Goal: Check status

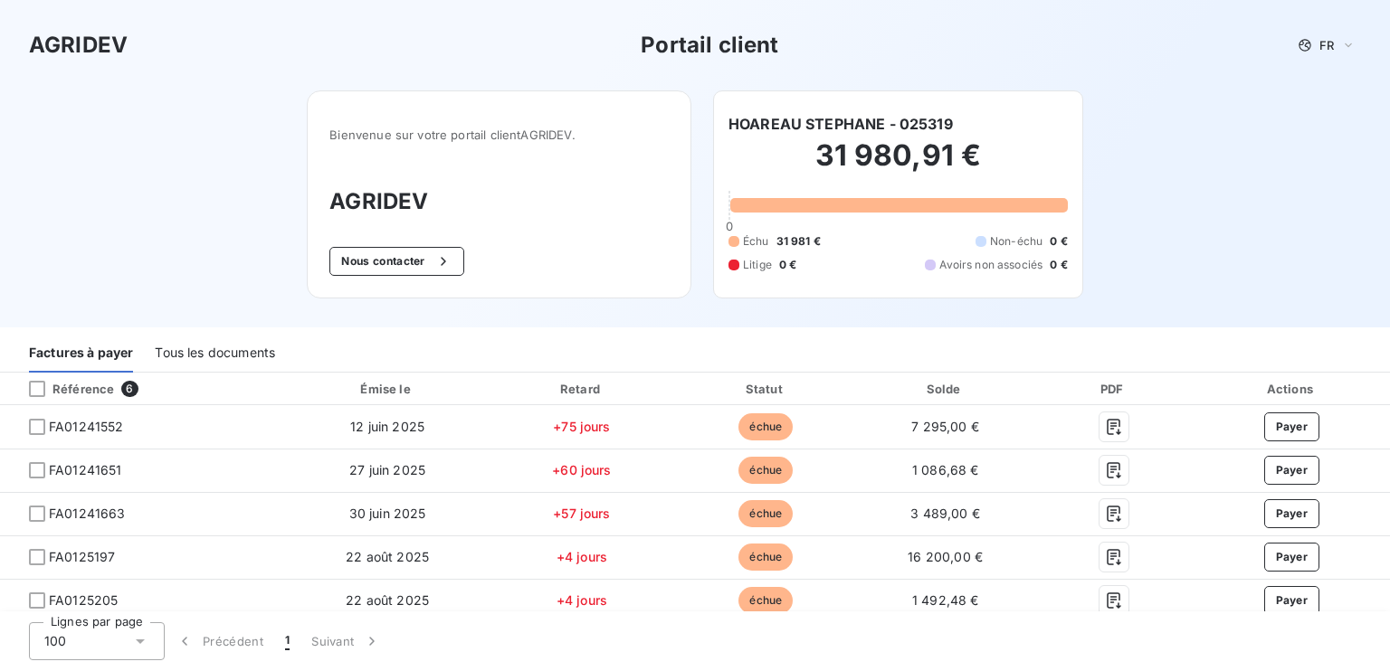
click at [242, 356] on div "Tous les documents" at bounding box center [215, 354] width 120 height 38
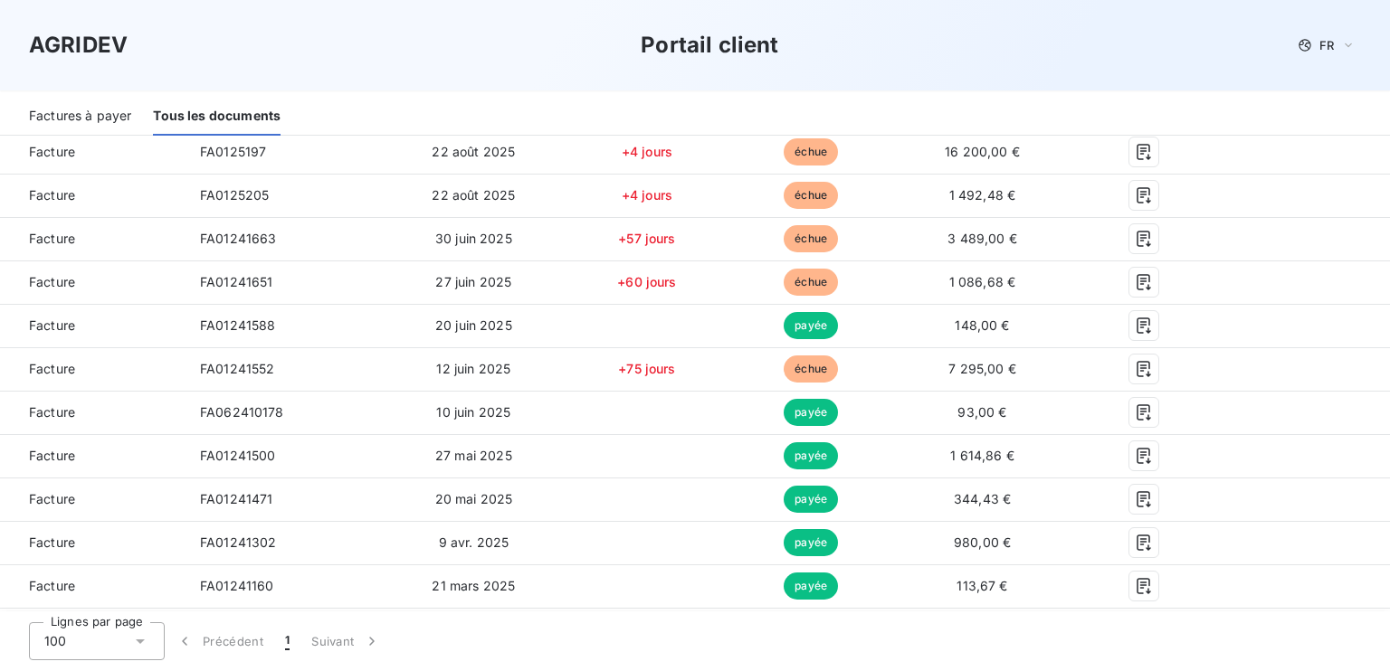
scroll to position [362, 0]
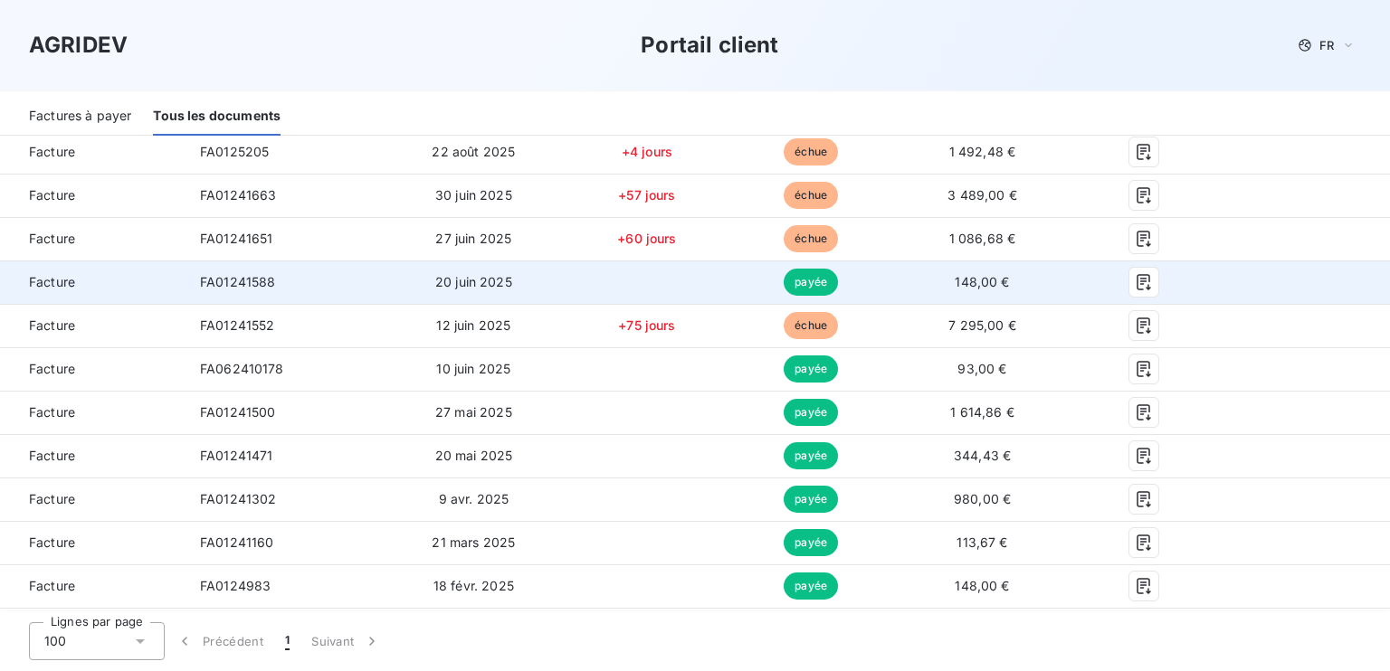
click at [736, 276] on td "payée" at bounding box center [811, 282] width 162 height 43
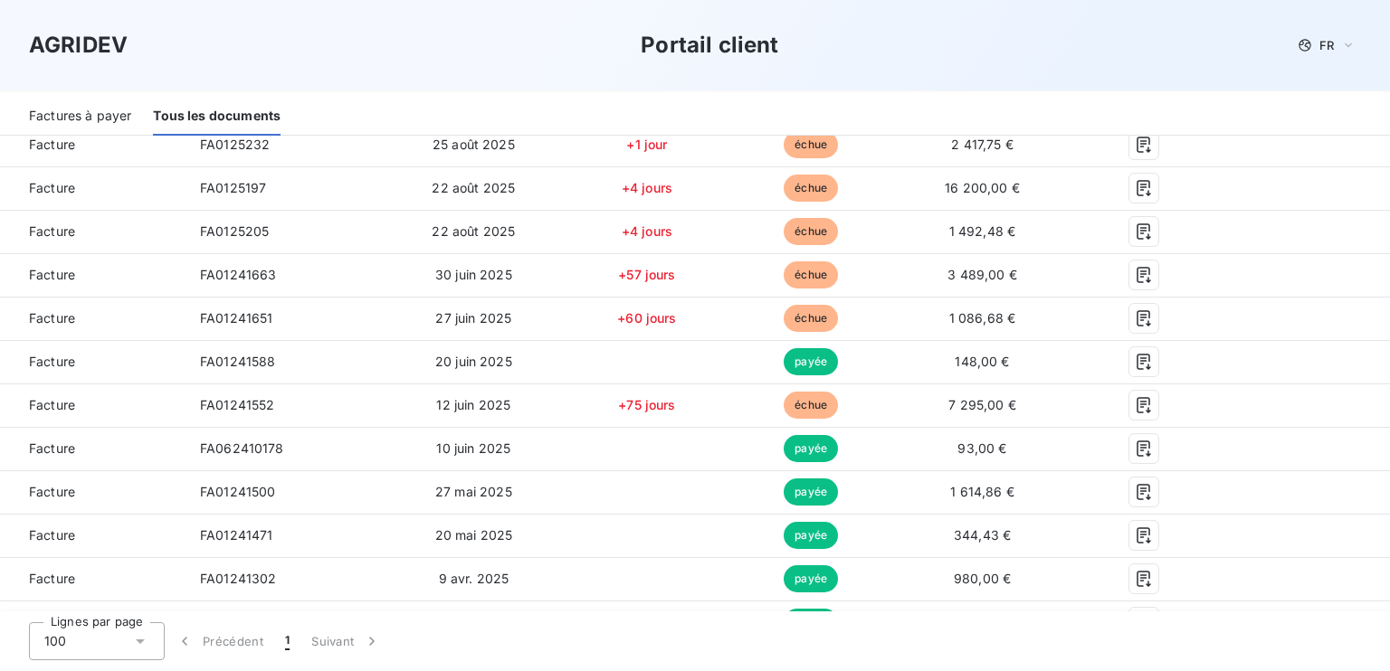
scroll to position [271, 0]
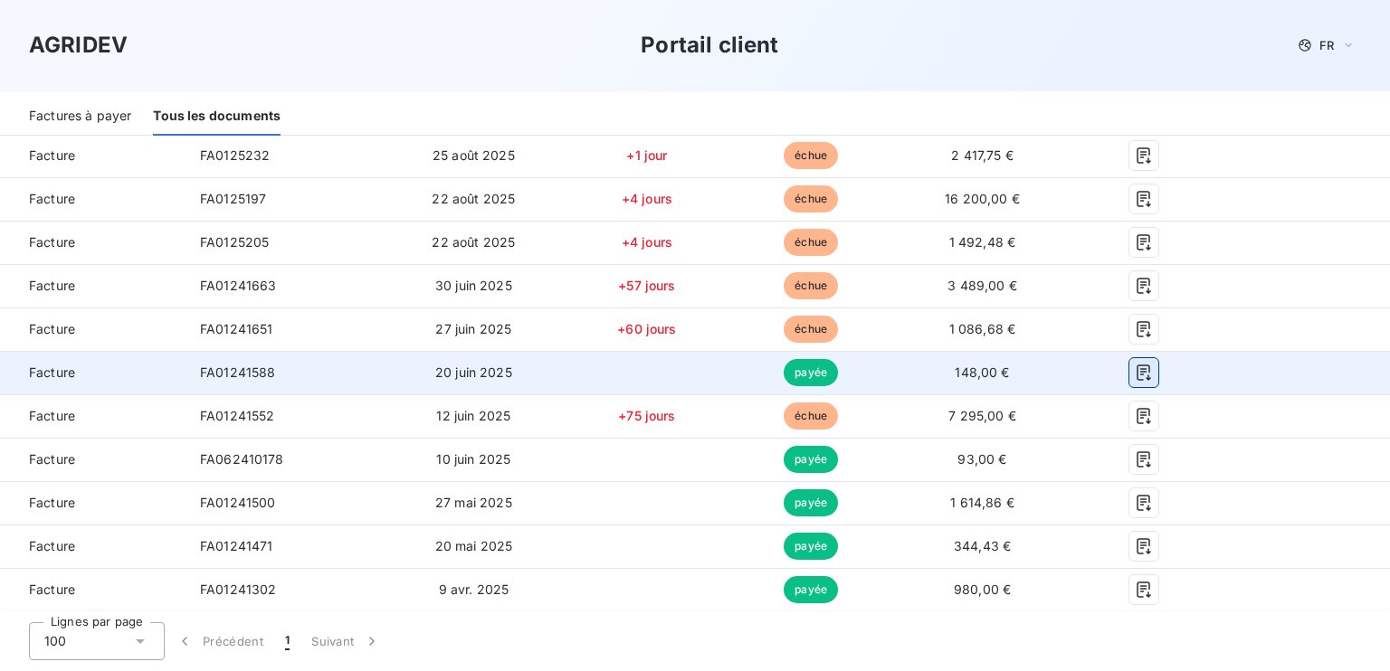
click at [1136, 371] on icon "button" at bounding box center [1144, 373] width 18 height 18
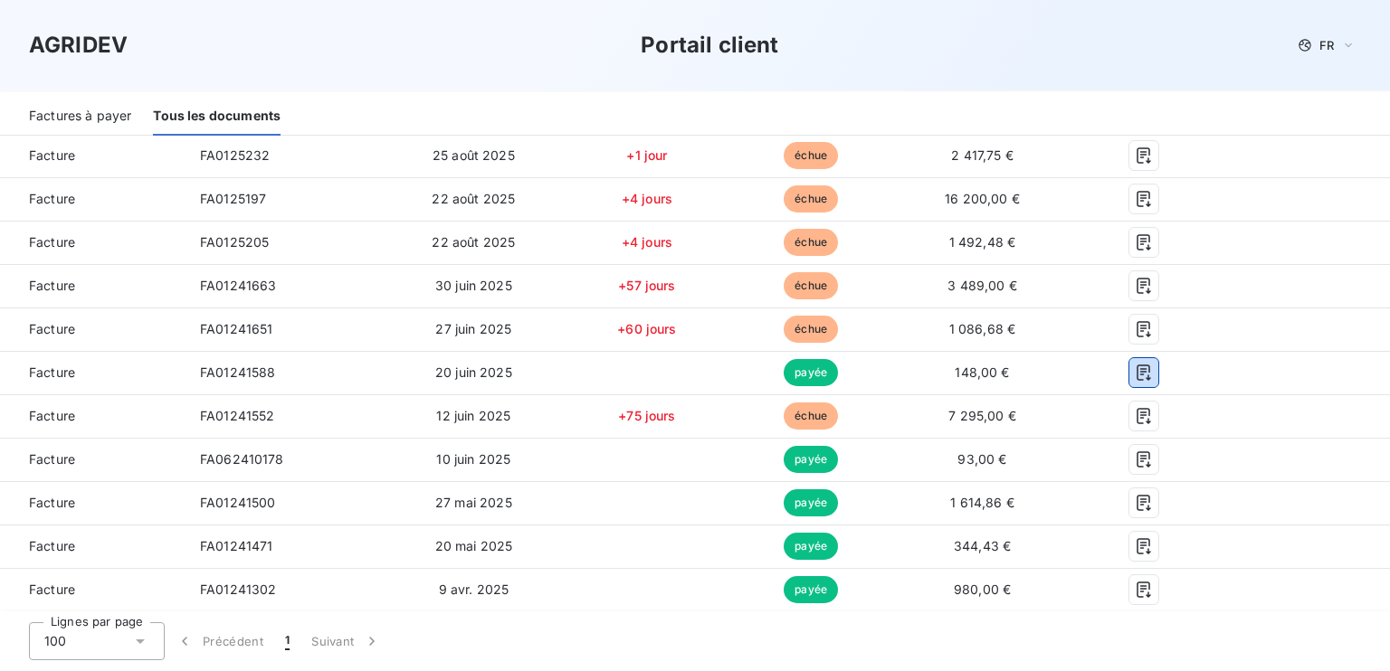
click at [81, 118] on div "Factures à payer" at bounding box center [80, 117] width 102 height 38
